Goal: Transaction & Acquisition: Purchase product/service

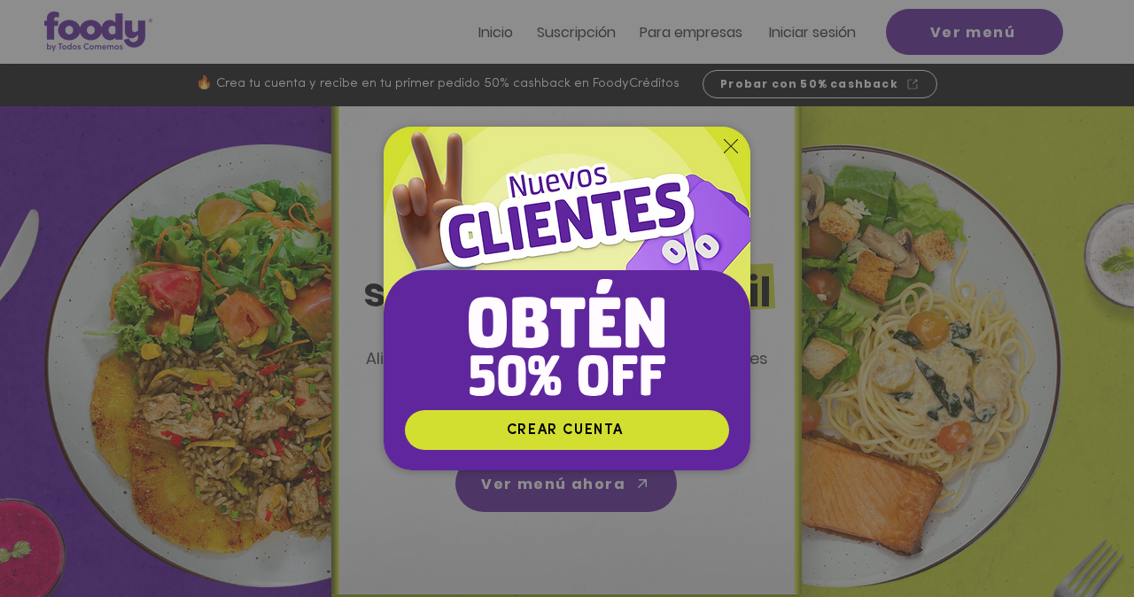
click at [731, 141] on icon "Volver al sitio" at bounding box center [731, 146] width 14 height 14
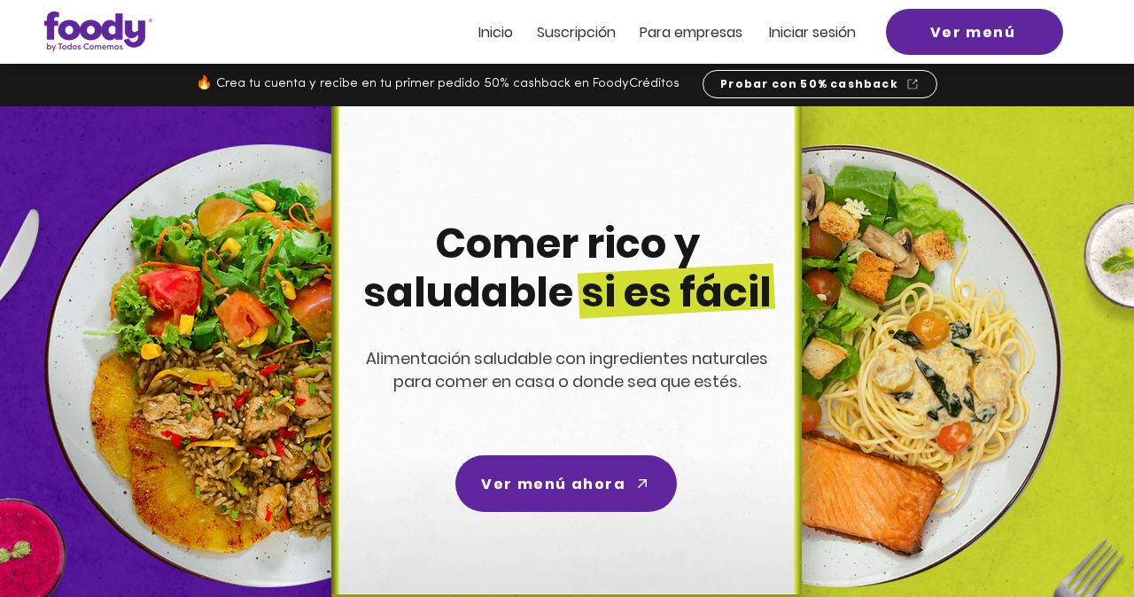
click at [495, 30] on span "Inicio" at bounding box center [495, 32] width 35 height 20
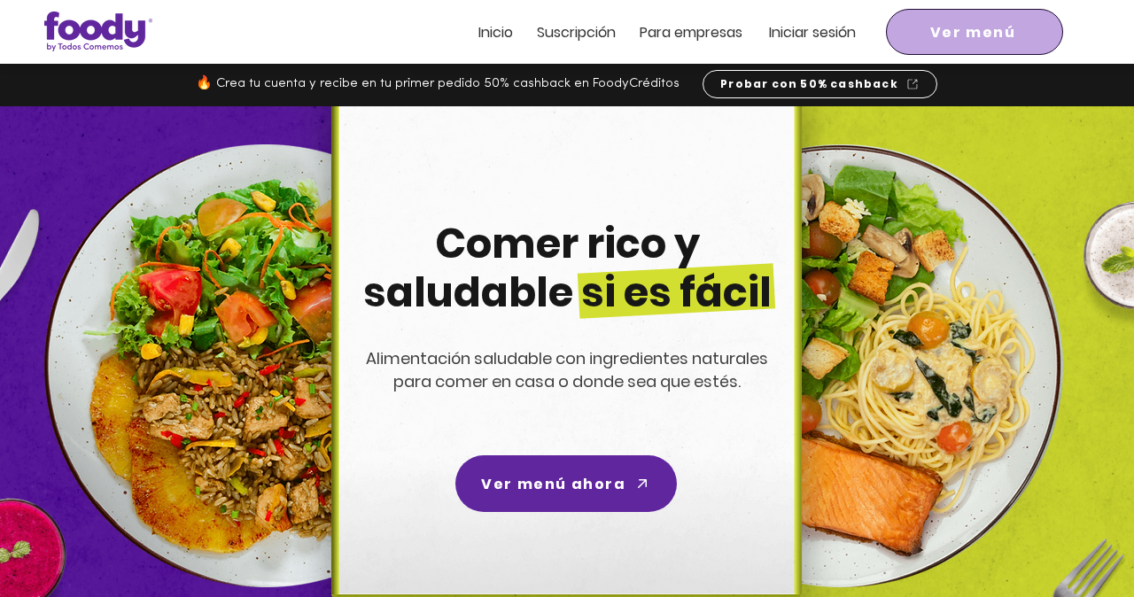
click at [941, 35] on span "Ver menú" at bounding box center [973, 32] width 86 height 22
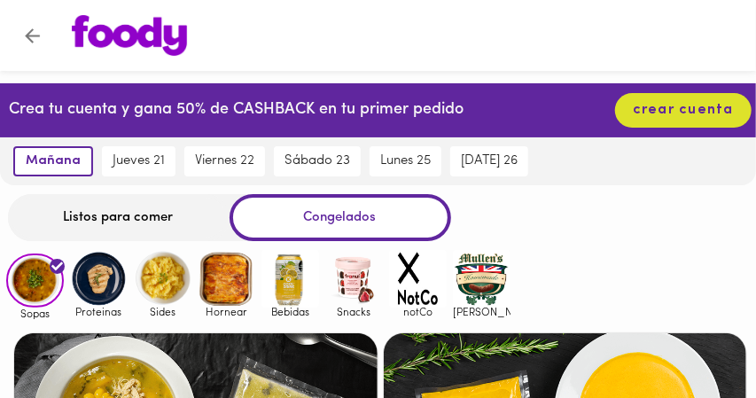
click at [482, 275] on img at bounding box center [482, 279] width 58 height 58
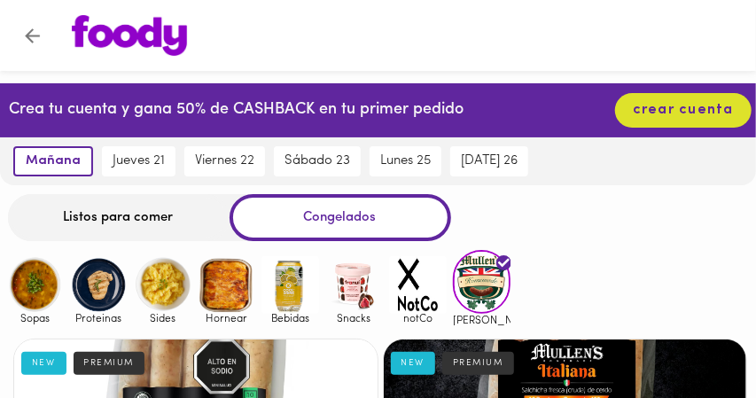
click at [482, 277] on img at bounding box center [482, 281] width 58 height 63
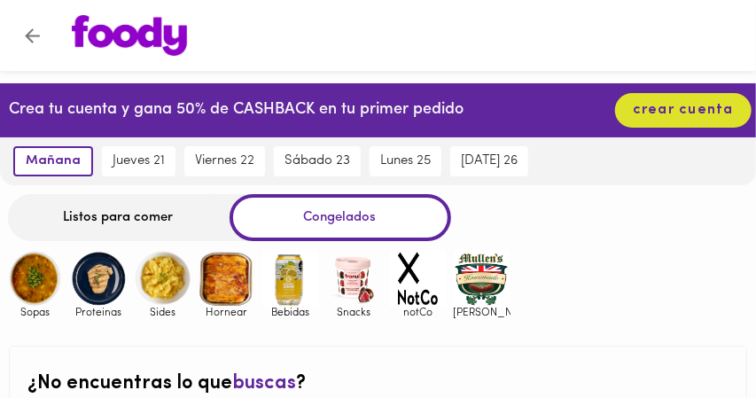
click at [483, 293] on img at bounding box center [482, 279] width 58 height 58
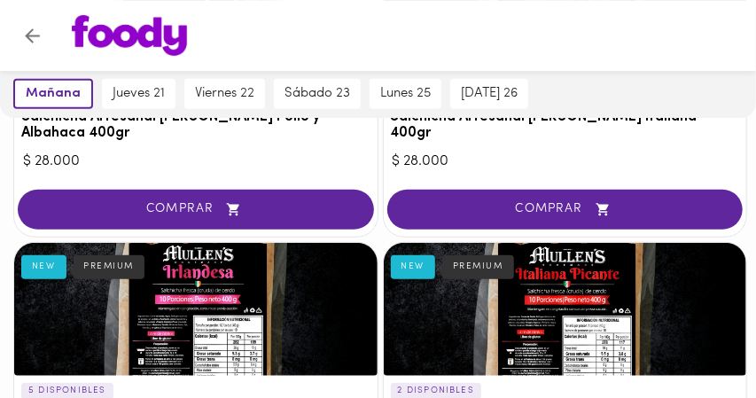
scroll to position [394, 0]
